Goal: Task Accomplishment & Management: Manage account settings

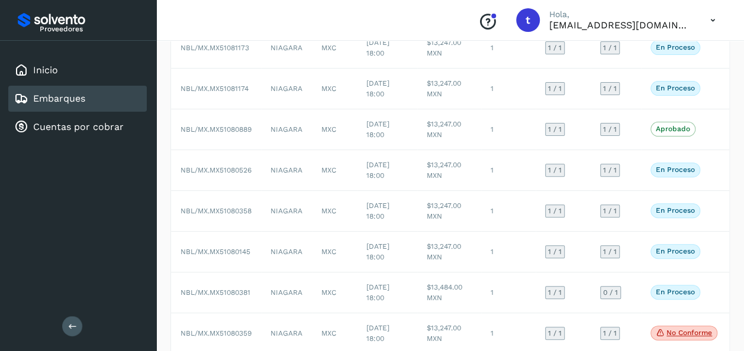
scroll to position [271, 0]
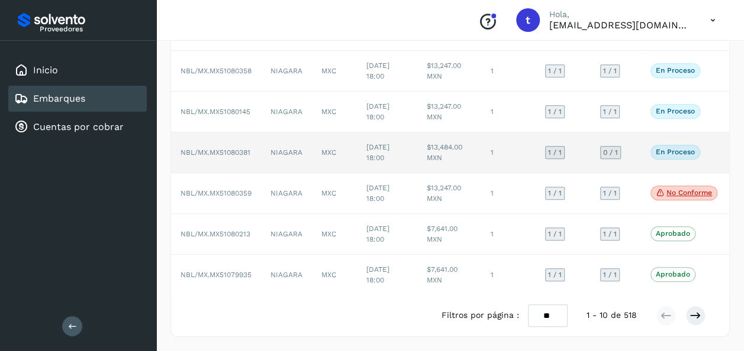
click at [717, 145] on div "En proceso Verifica el estado de la factura o entregas asociadas a este embarque" at bounding box center [683, 152] width 67 height 14
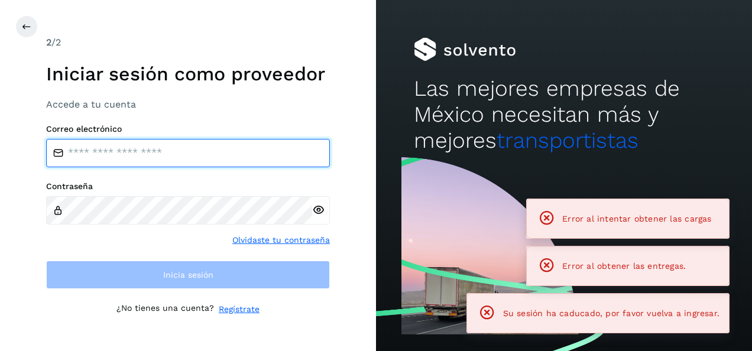
type input "**********"
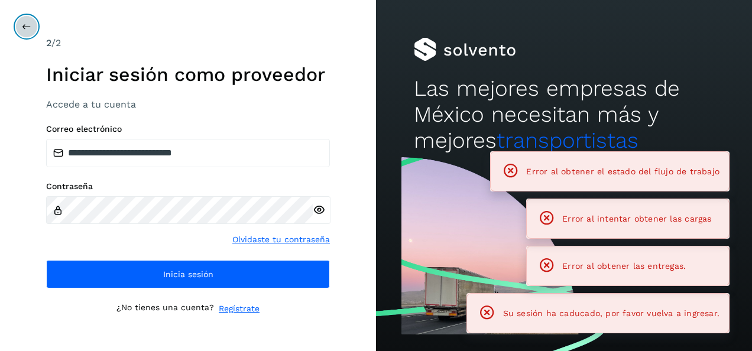
click at [20, 28] on button at bounding box center [26, 26] width 22 height 22
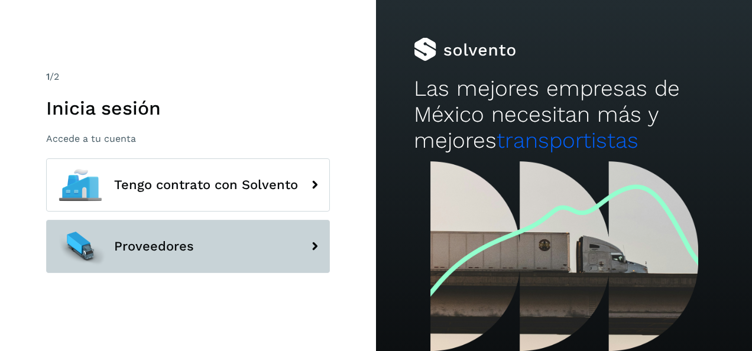
click at [178, 246] on span "Proveedores" at bounding box center [154, 247] width 80 height 14
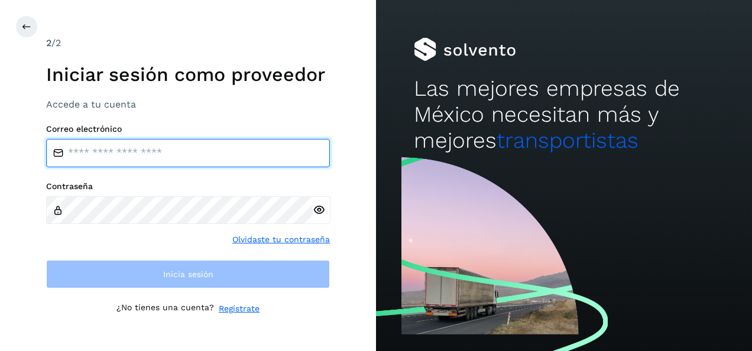
type input "**********"
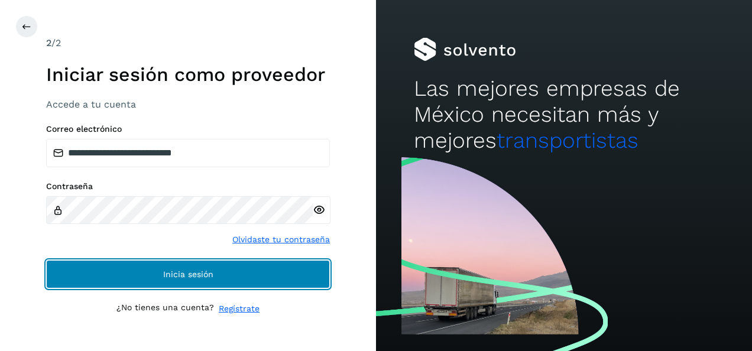
click at [180, 270] on span "Inicia sesión" at bounding box center [188, 274] width 50 height 8
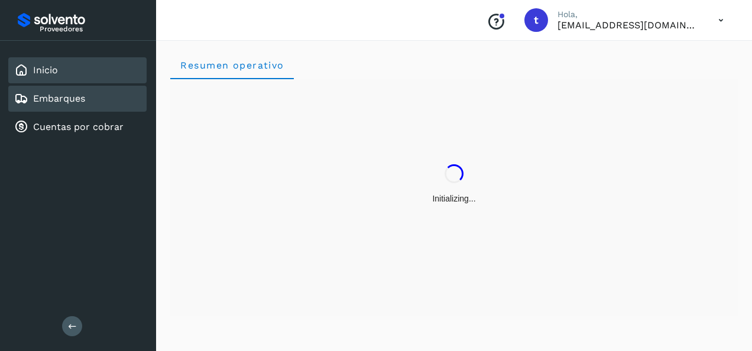
click at [70, 101] on link "Embarques" at bounding box center [59, 98] width 52 height 11
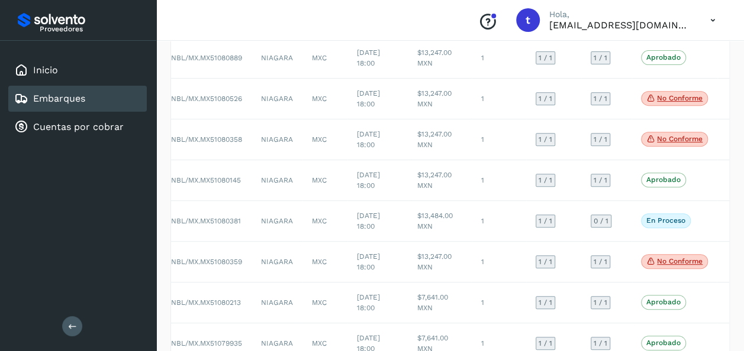
scroll to position [196, 0]
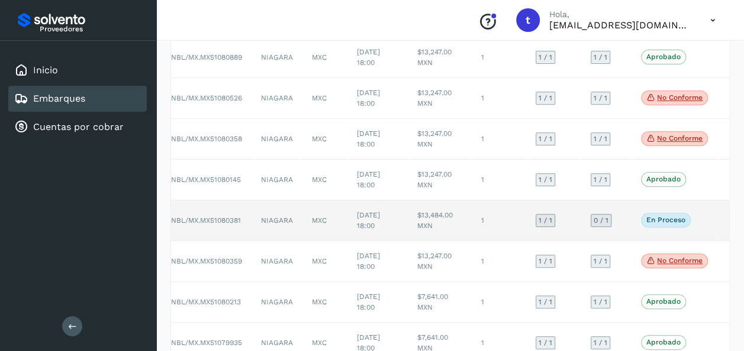
click at [712, 219] on td "En proceso Verifica el estado de la factura o entregas asociadas a este embarque" at bounding box center [674, 221] width 86 height 41
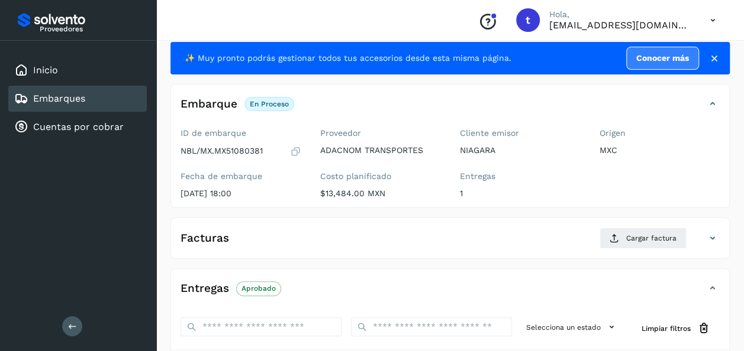
scroll to position [27, 0]
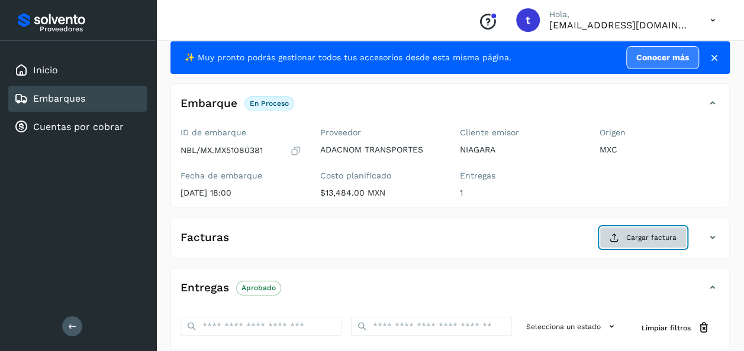
click at [643, 238] on span "Cargar factura" at bounding box center [651, 237] width 50 height 11
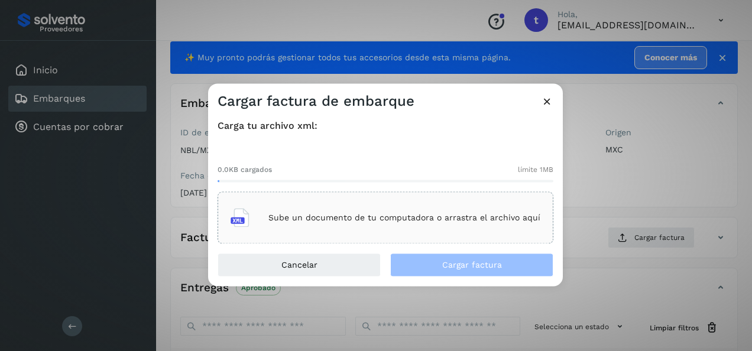
click at [424, 229] on div "Sube un documento de tu computadora o arrastra el archivo aquí" at bounding box center [386, 218] width 310 height 32
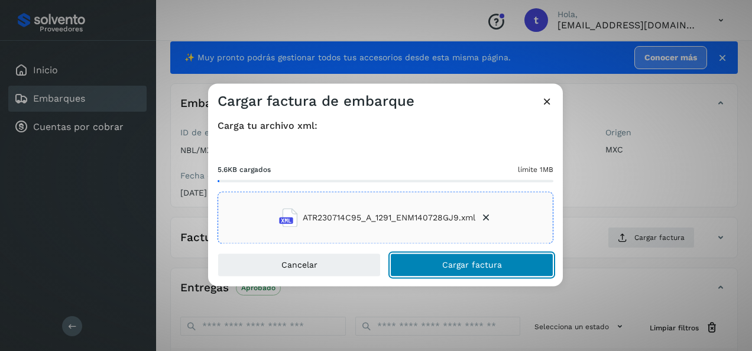
click at [446, 265] on span "Cargar factura" at bounding box center [472, 265] width 60 height 8
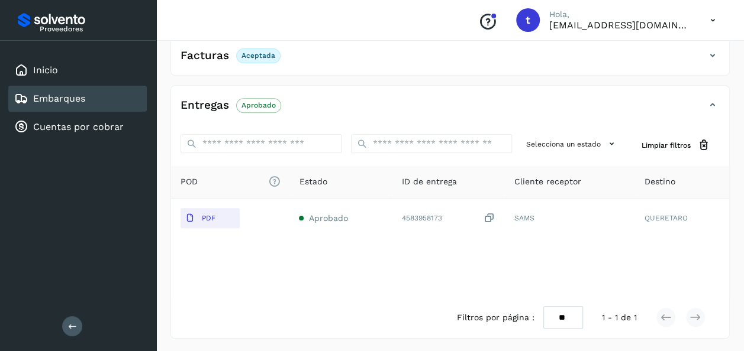
scroll to position [0, 0]
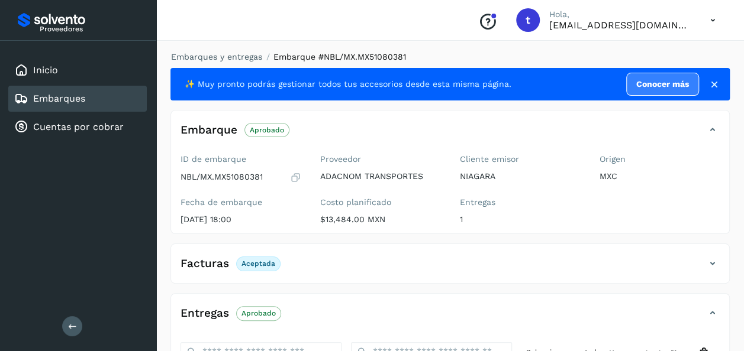
click at [80, 102] on link "Embarques" at bounding box center [59, 98] width 52 height 11
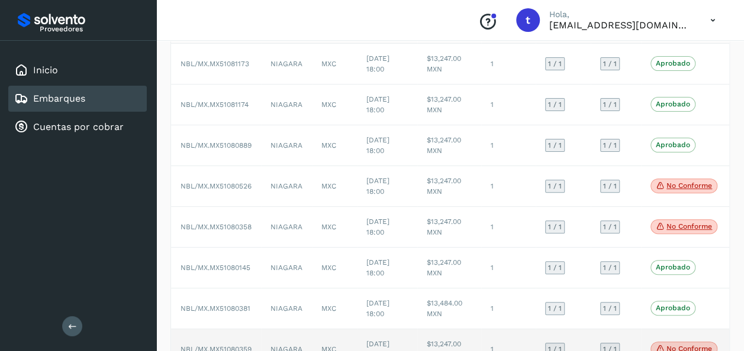
scroll to position [271, 0]
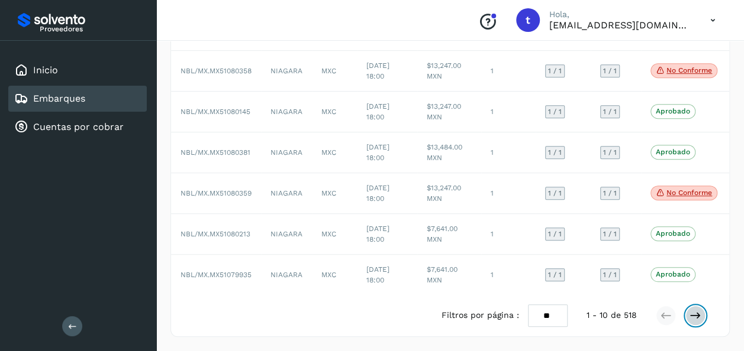
click at [698, 318] on icon at bounding box center [695, 316] width 12 height 12
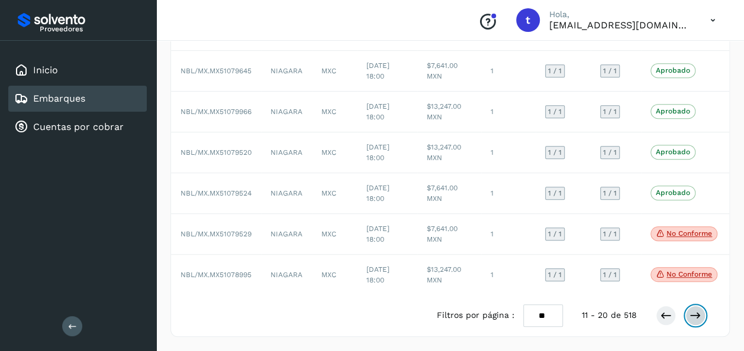
click at [698, 318] on icon at bounding box center [695, 316] width 12 height 12
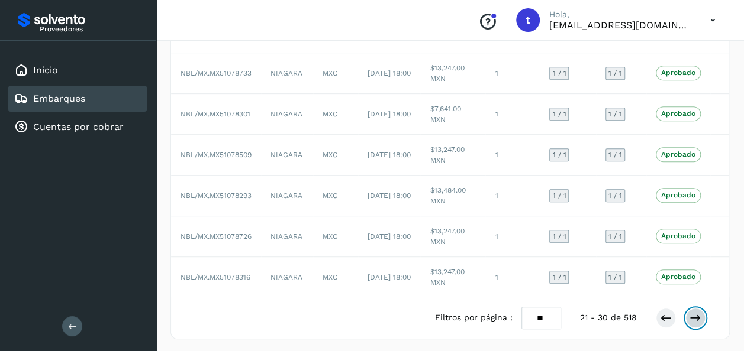
click at [698, 318] on icon at bounding box center [695, 318] width 12 height 12
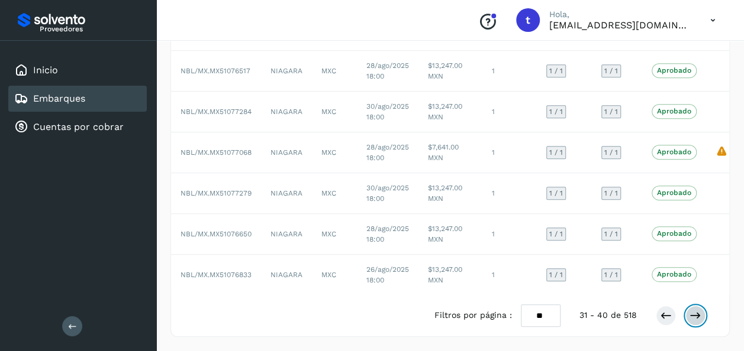
click at [696, 318] on icon at bounding box center [695, 316] width 12 height 12
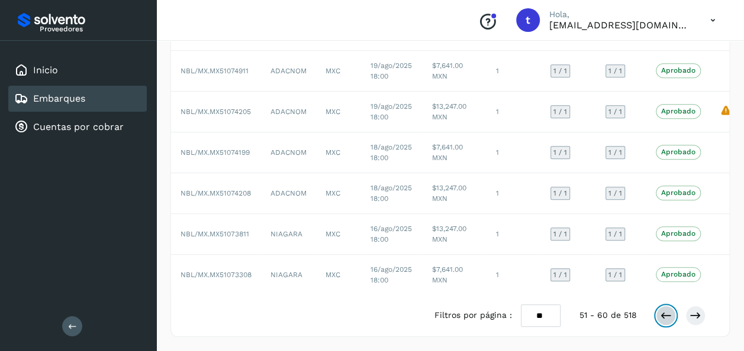
click at [664, 318] on icon at bounding box center [666, 316] width 12 height 12
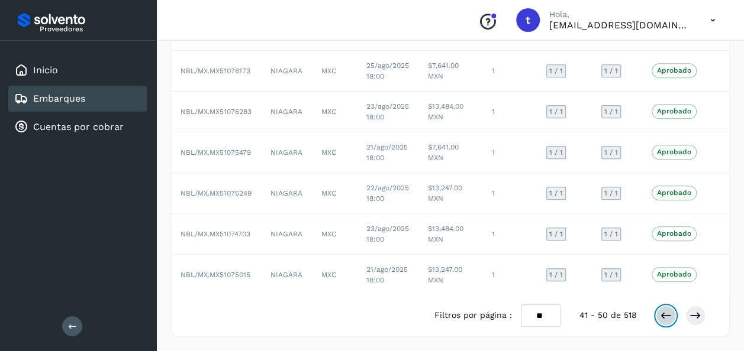
click at [664, 318] on icon at bounding box center [666, 316] width 12 height 12
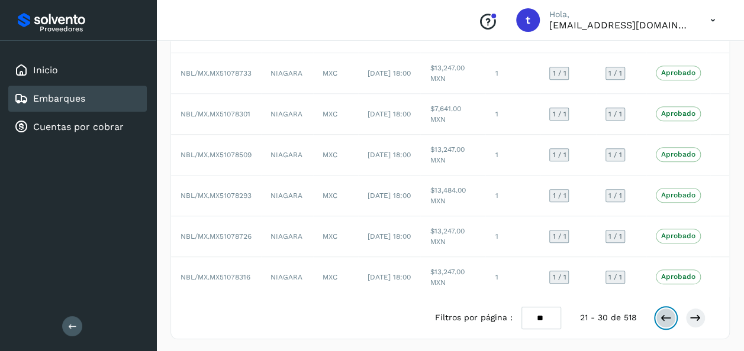
click at [664, 318] on icon at bounding box center [666, 318] width 12 height 12
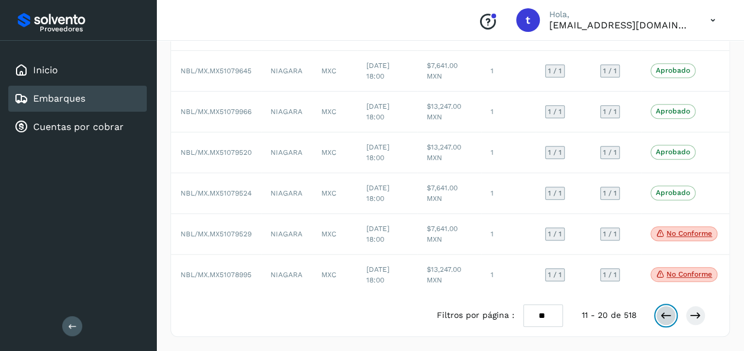
click at [664, 318] on icon at bounding box center [666, 316] width 12 height 12
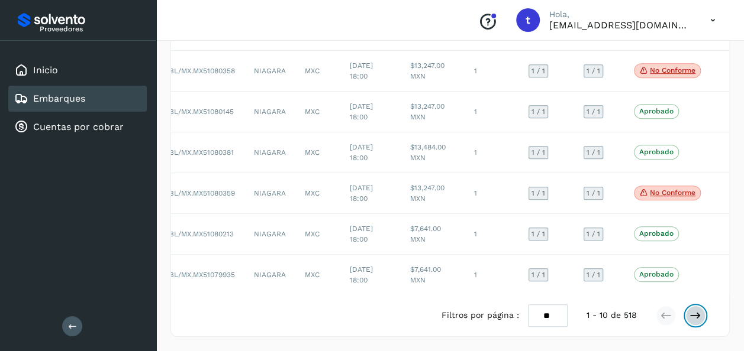
click at [695, 318] on icon at bounding box center [695, 316] width 12 height 12
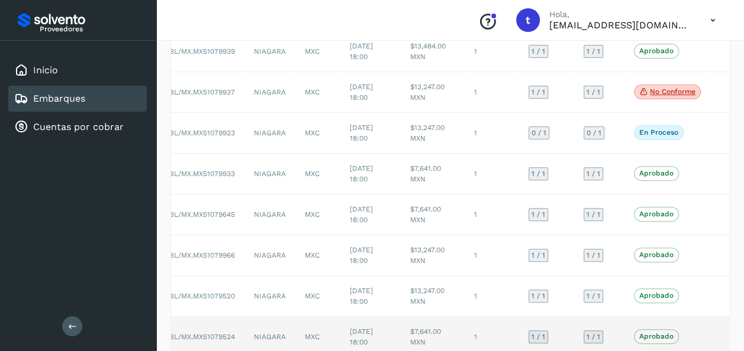
scroll to position [116, 0]
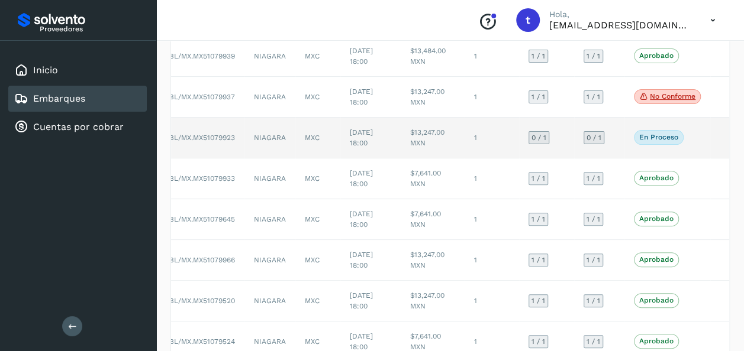
click at [703, 138] on td "En proceso Verifica el estado de la factura o entregas asociadas a este embarque" at bounding box center [667, 138] width 86 height 41
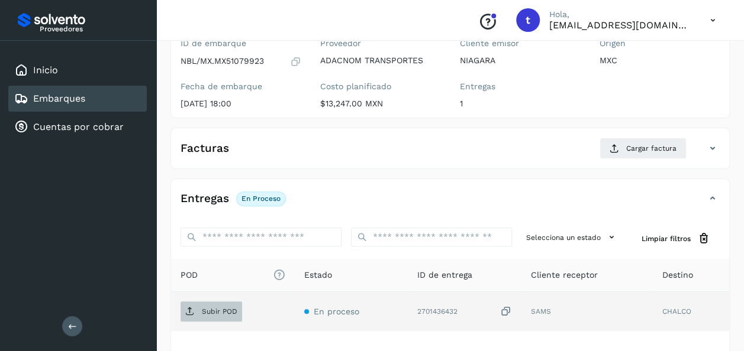
click at [214, 311] on p "Subir POD" at bounding box center [219, 312] width 35 height 8
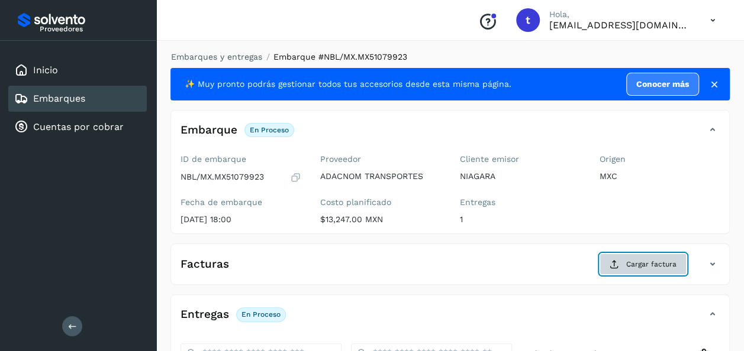
click at [641, 267] on span "Cargar factura" at bounding box center [651, 264] width 50 height 11
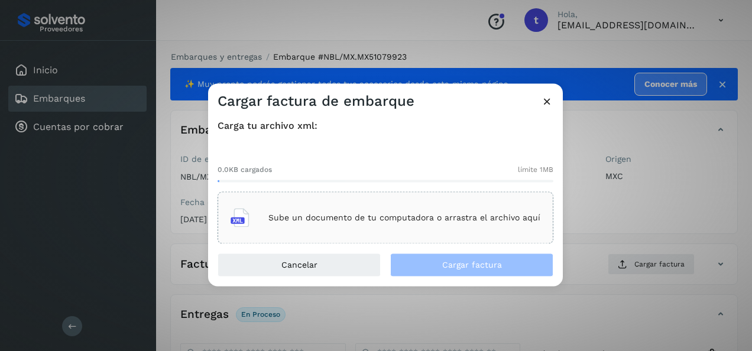
click at [333, 217] on p "Sube un documento de tu computadora o arrastra el archivo aquí" at bounding box center [405, 218] width 272 height 10
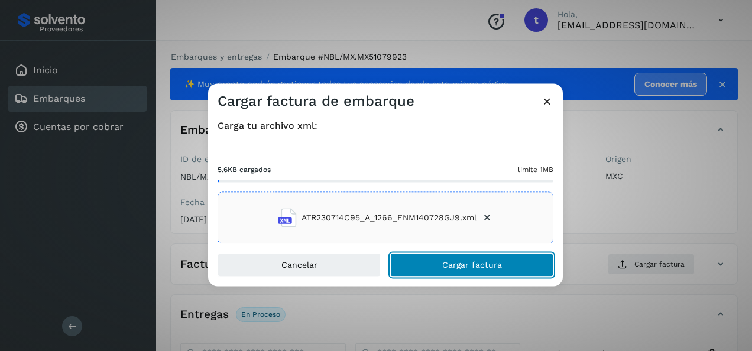
click at [472, 268] on span "Cargar factura" at bounding box center [472, 265] width 60 height 8
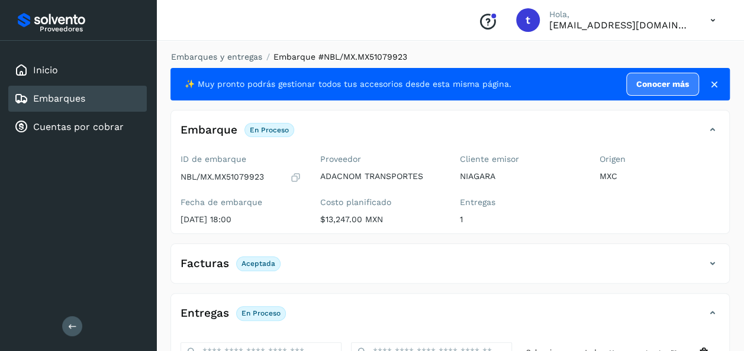
click at [67, 97] on link "Embarques" at bounding box center [59, 98] width 52 height 11
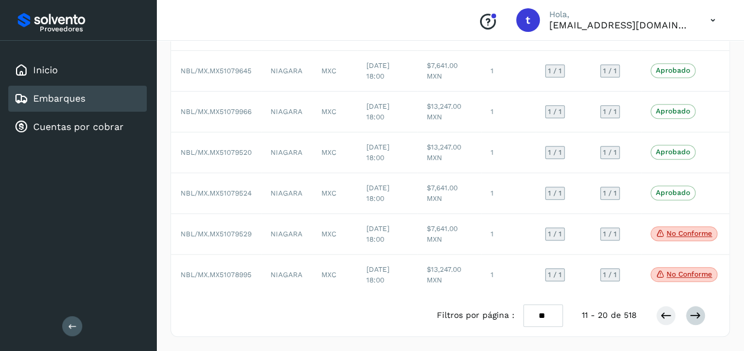
click at [693, 317] on icon at bounding box center [695, 316] width 12 height 12
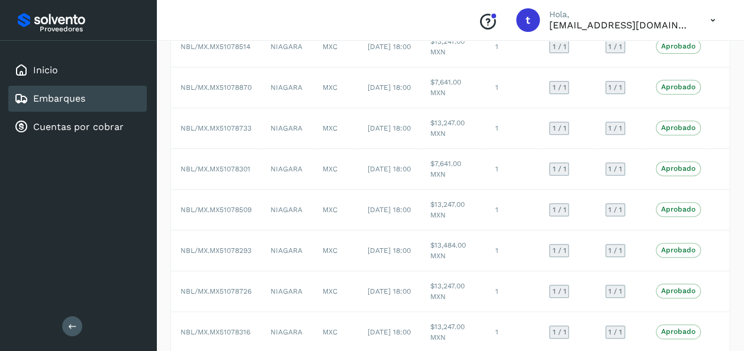
scroll to position [262, 0]
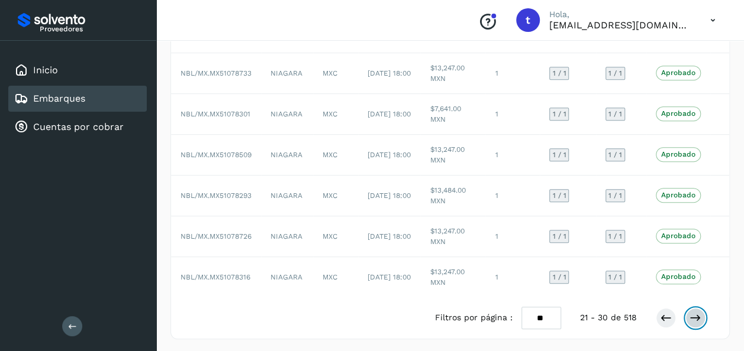
click at [690, 323] on button at bounding box center [695, 318] width 20 height 20
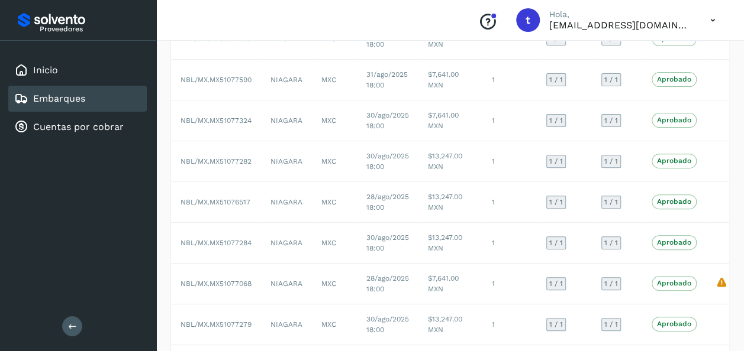
scroll to position [271, 0]
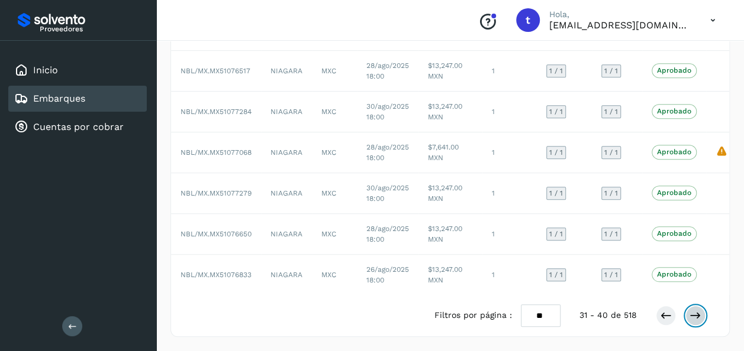
click at [695, 319] on icon at bounding box center [695, 316] width 12 height 12
click at [664, 319] on icon at bounding box center [666, 316] width 12 height 12
click at [660, 319] on icon at bounding box center [666, 316] width 12 height 12
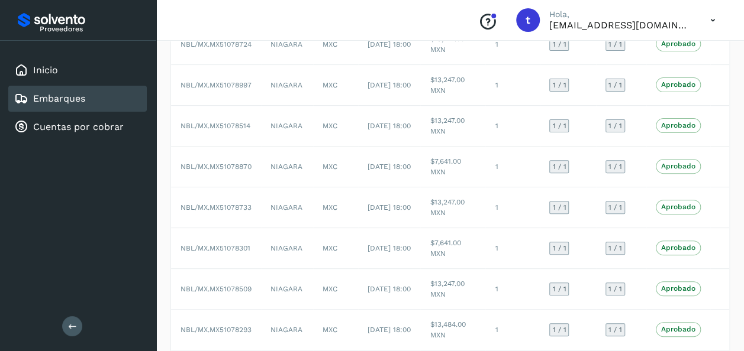
scroll to position [262, 0]
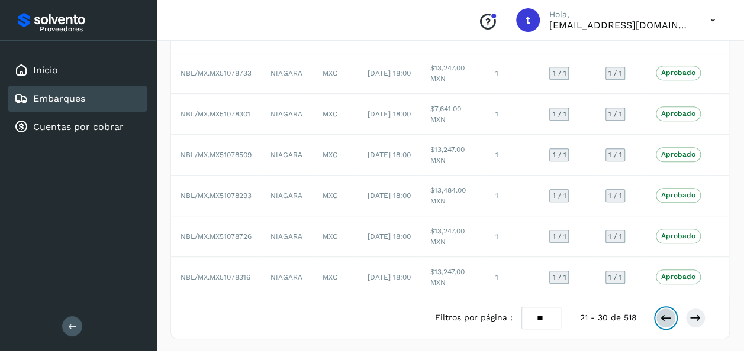
click at [665, 323] on button at bounding box center [665, 318] width 20 height 20
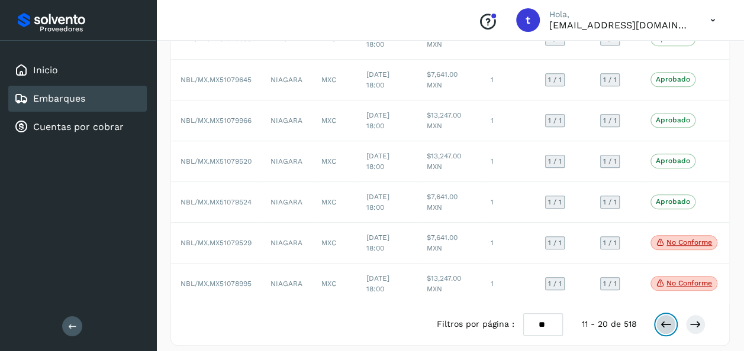
scroll to position [271, 0]
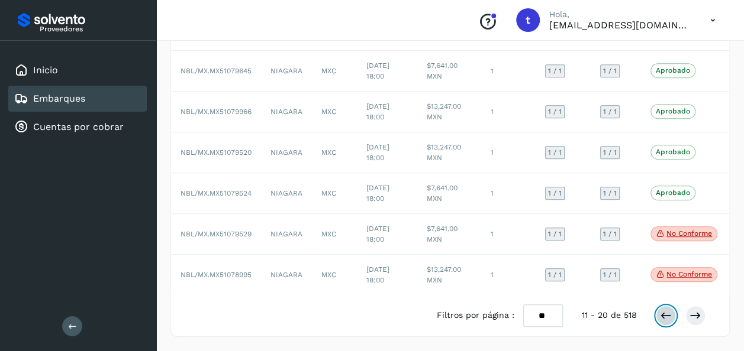
click at [664, 319] on icon at bounding box center [666, 316] width 12 height 12
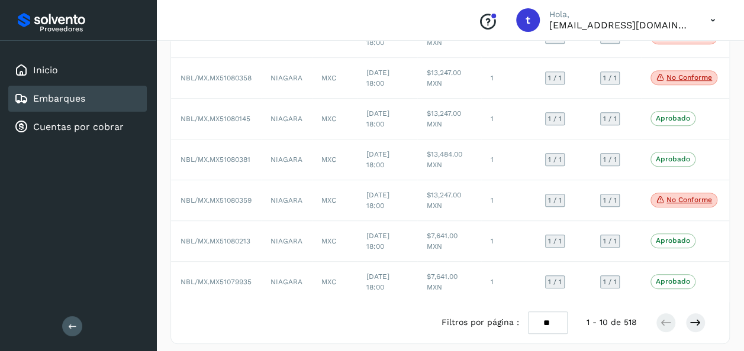
scroll to position [0, 0]
